Goal: Transaction & Acquisition: Purchase product/service

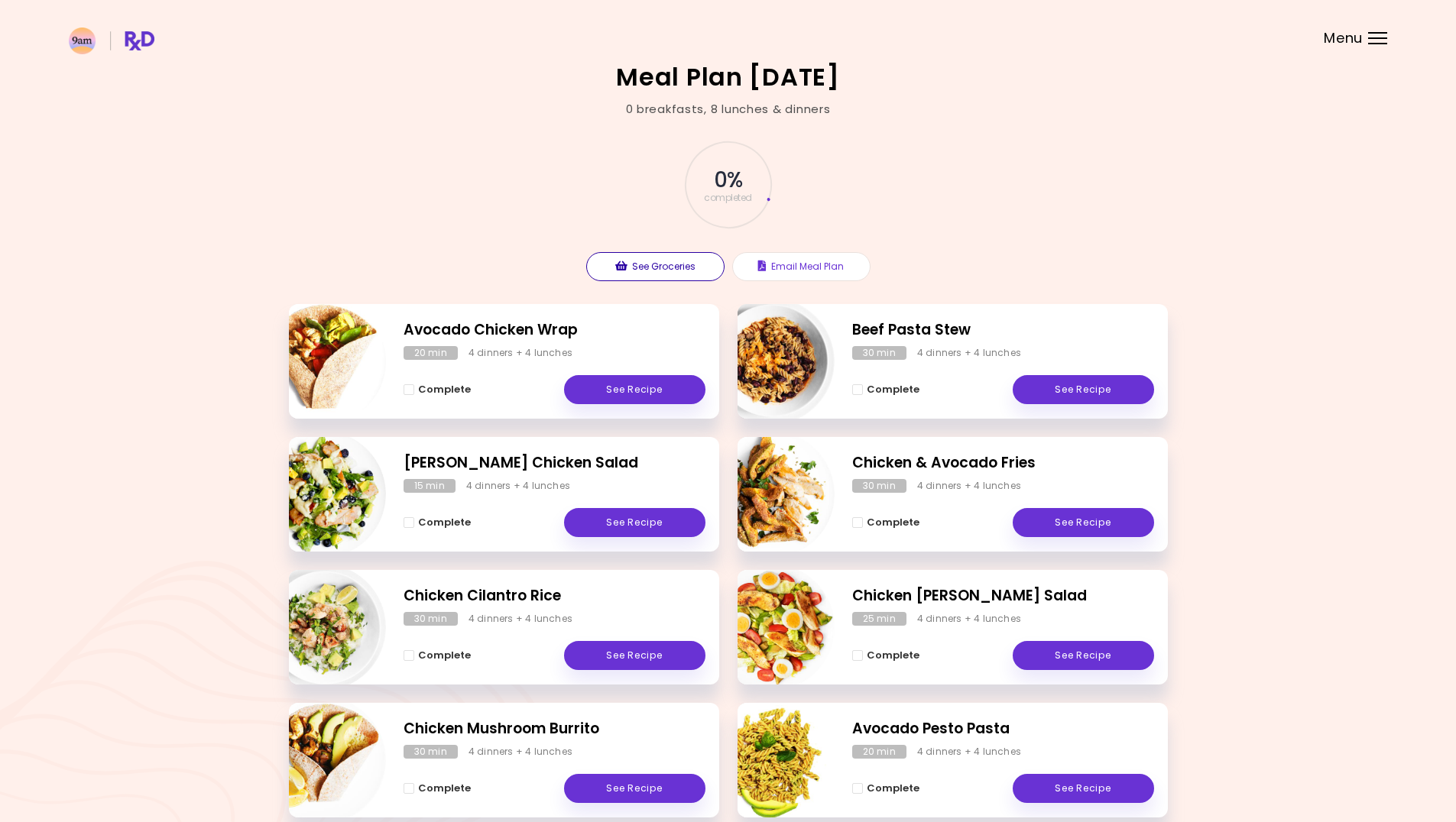
click at [664, 275] on button "See Groceries" at bounding box center [656, 266] width 139 height 29
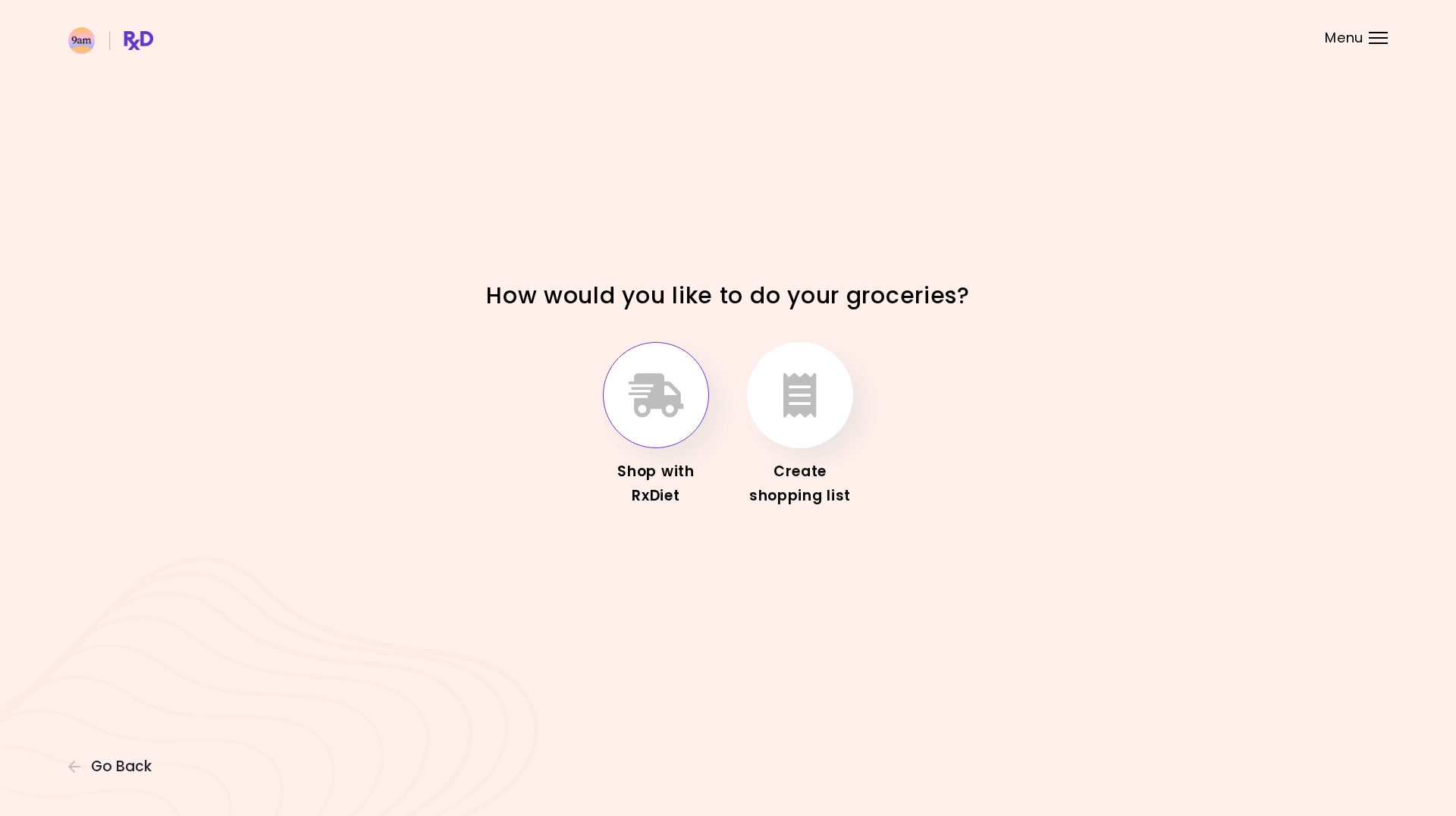
click at [647, 419] on button "button" at bounding box center [655, 395] width 107 height 107
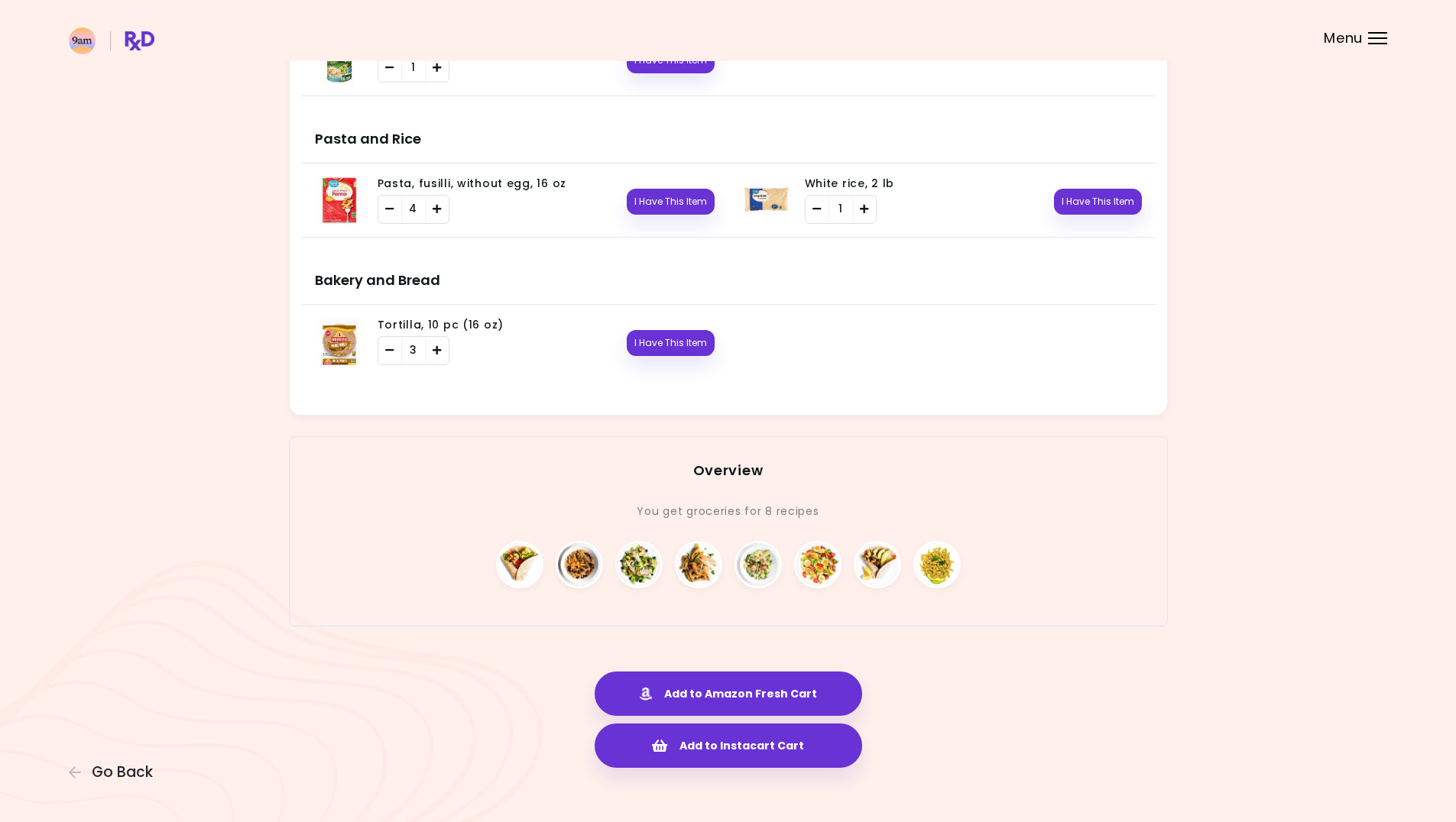
scroll to position [1801, 0]
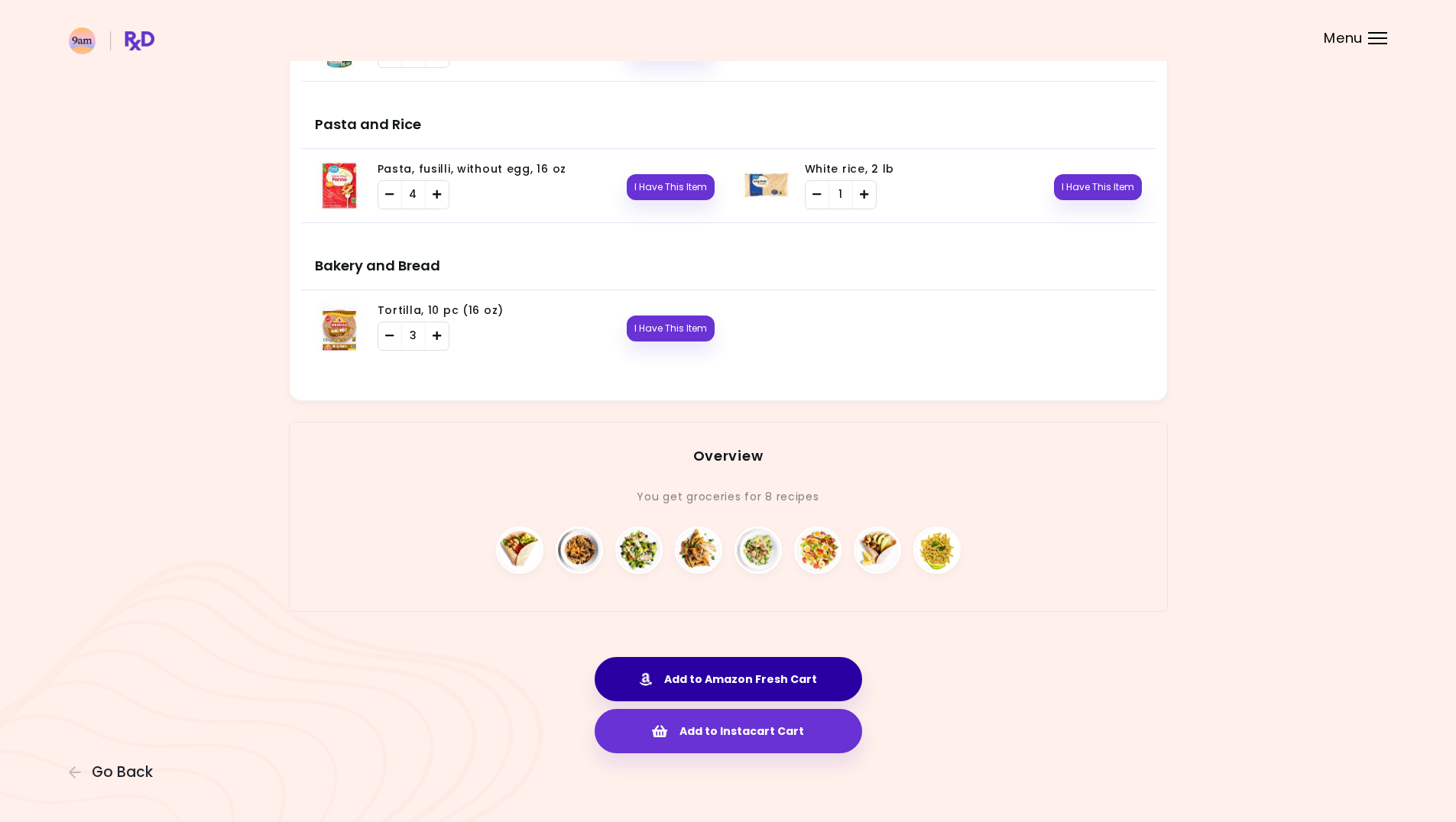
click at [754, 676] on button "Add to Amazon Fresh Cart" at bounding box center [728, 679] width 267 height 45
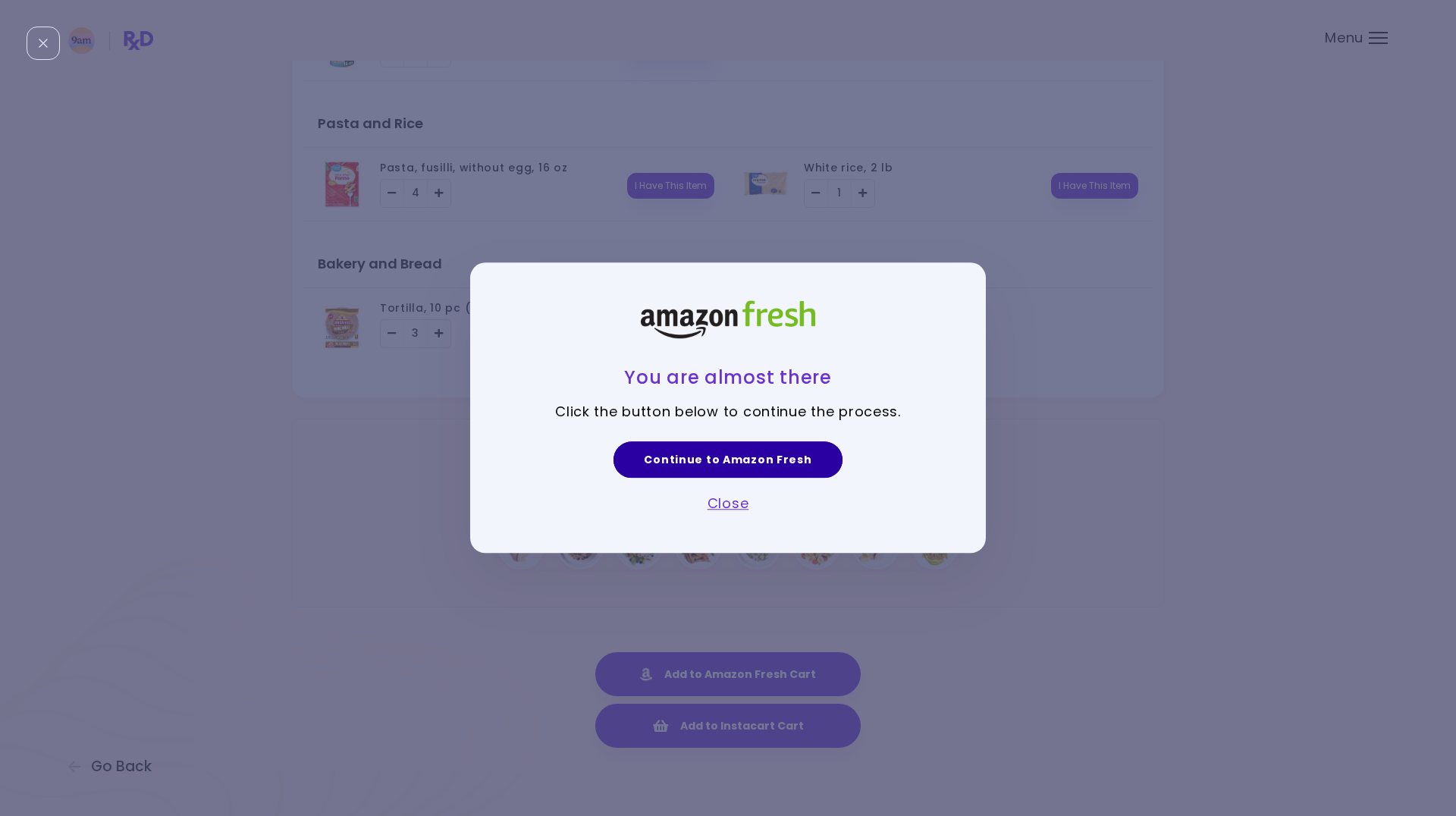
click at [743, 471] on link "Continue to Amazon Fresh" at bounding box center [728, 459] width 228 height 37
click at [717, 505] on link "Close" at bounding box center [728, 504] width 41 height 19
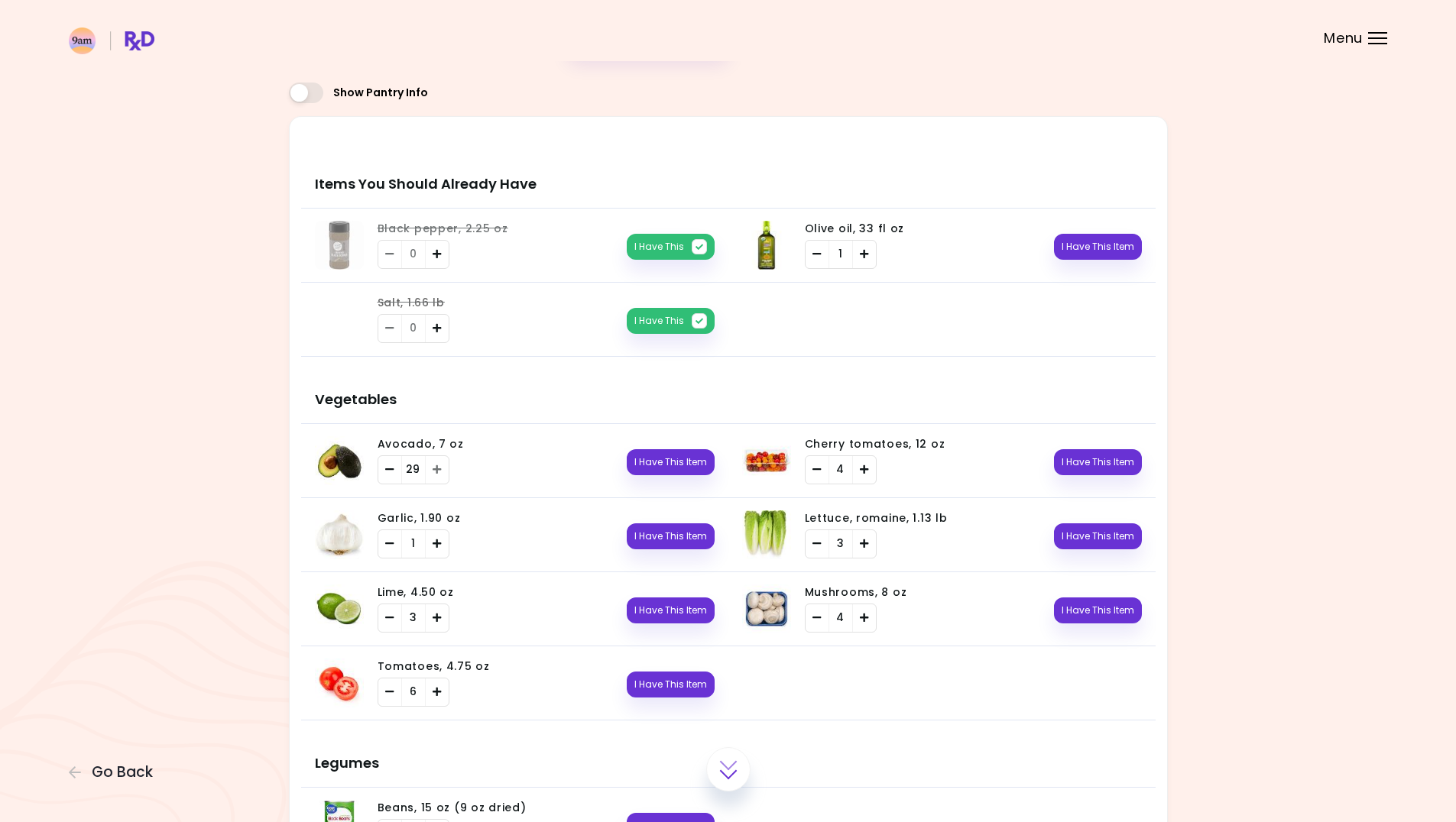
scroll to position [0, 0]
